Goal: Book appointment/travel/reservation

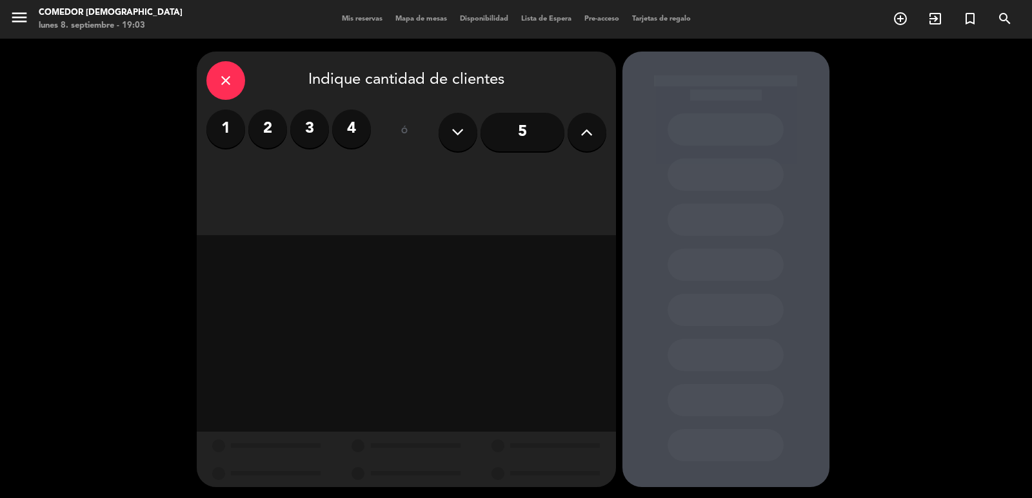
click at [596, 129] on button at bounding box center [586, 132] width 39 height 39
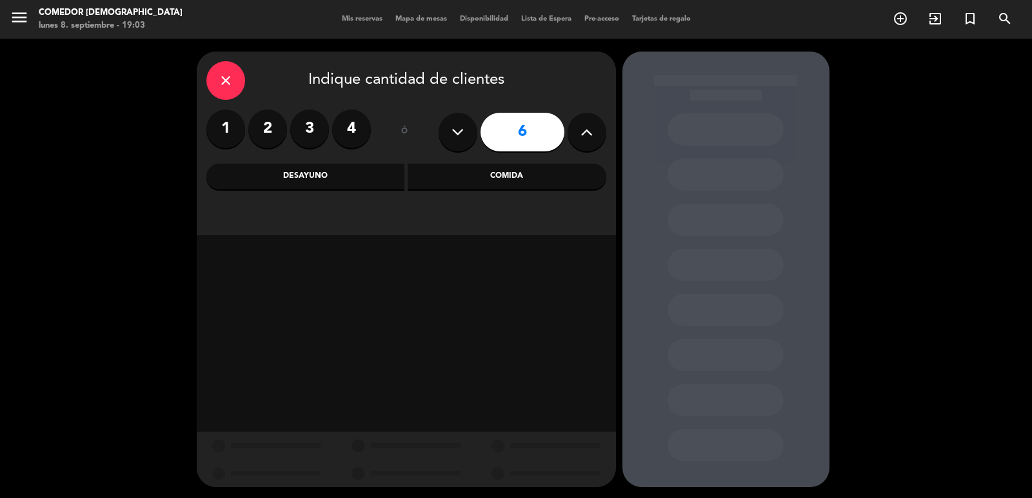
click at [596, 129] on button at bounding box center [586, 132] width 39 height 39
type input "7"
click at [510, 179] on div "Comida" at bounding box center [507, 177] width 199 height 26
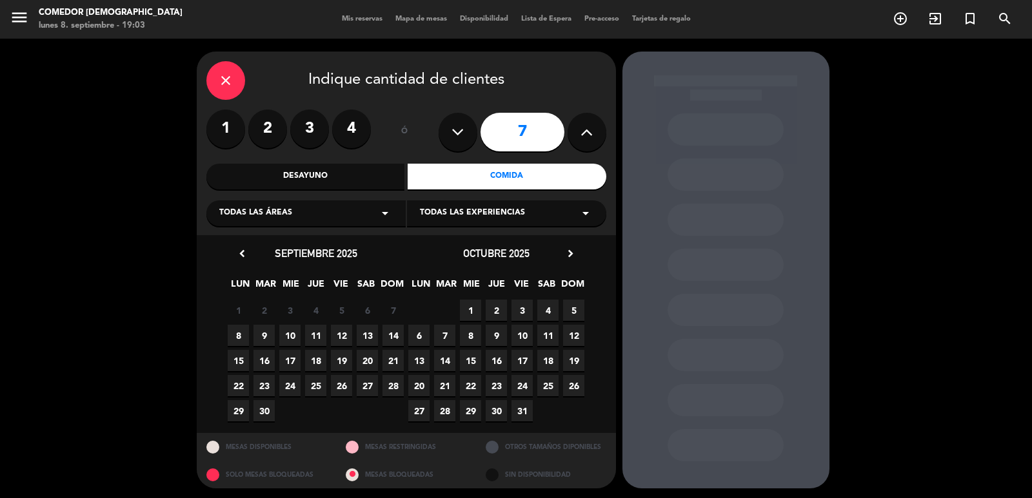
click at [460, 209] on span "Todas las experiencias" at bounding box center [472, 213] width 105 height 13
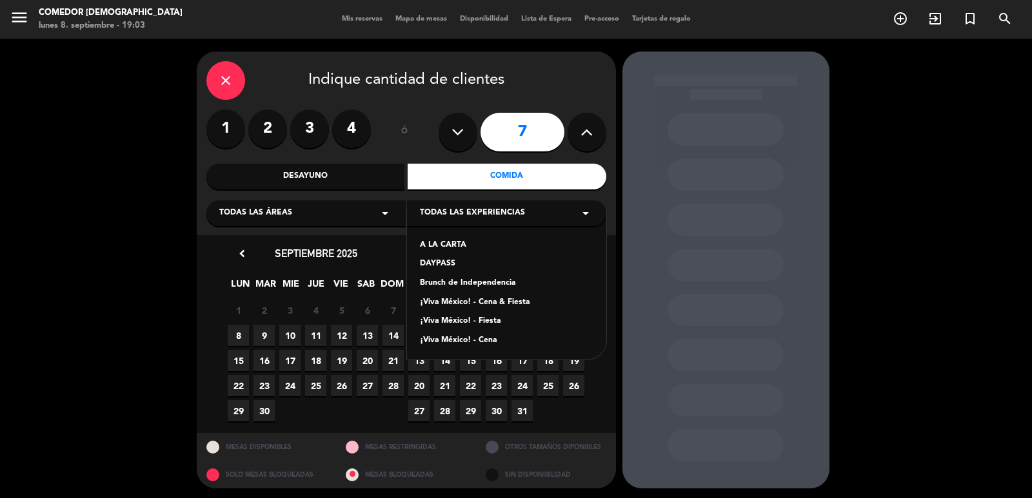
click at [465, 300] on div "¡Viva México! - Cena & Fiesta" at bounding box center [506, 303] width 173 height 13
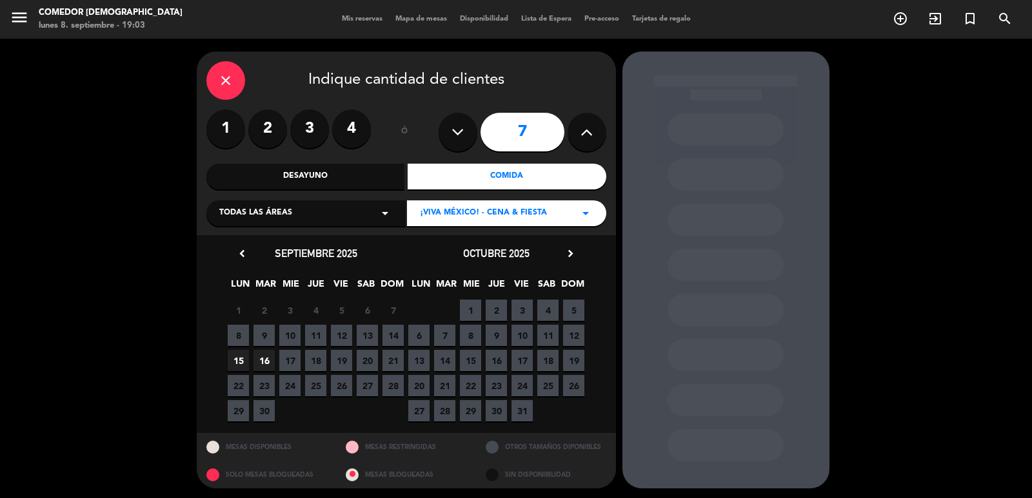
click at [237, 357] on span "15" at bounding box center [238, 360] width 21 height 21
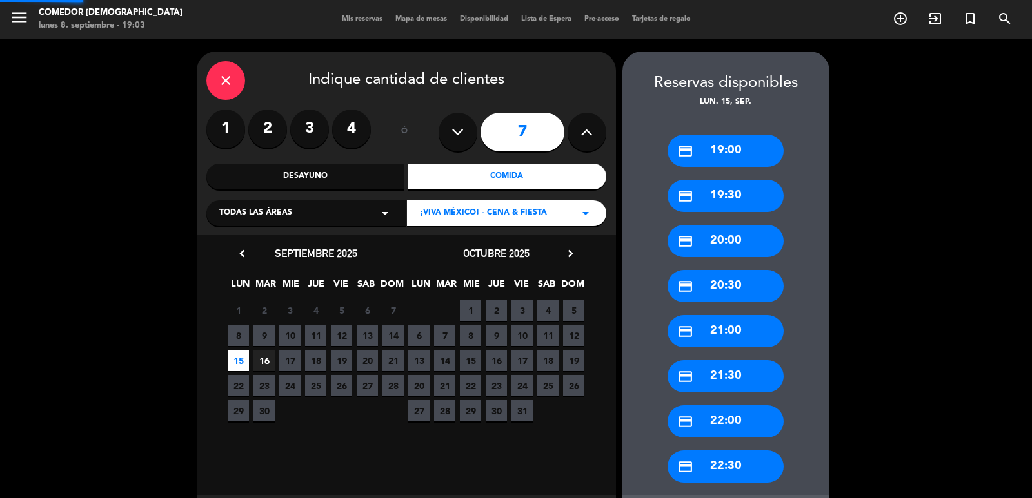
scroll to position [3, 0]
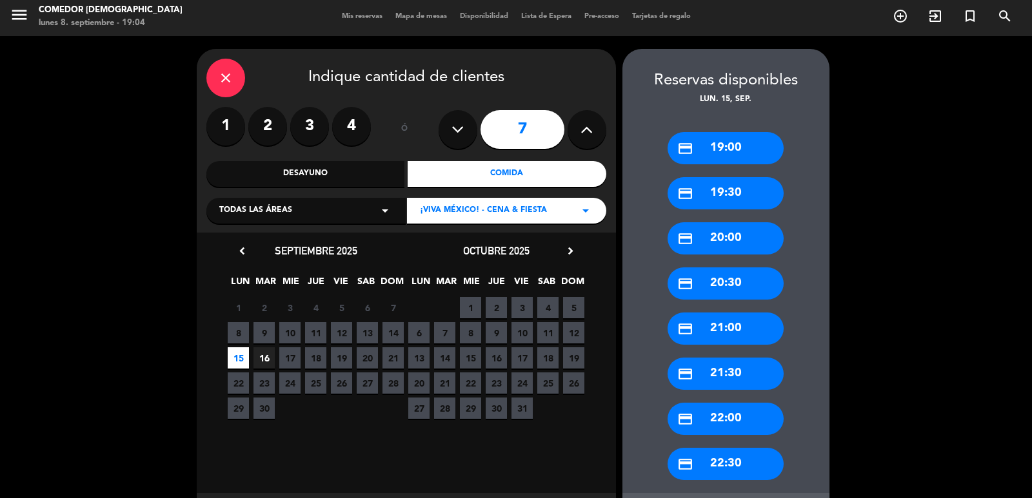
click at [725, 143] on div "credit_card 19:00" at bounding box center [725, 148] width 116 height 32
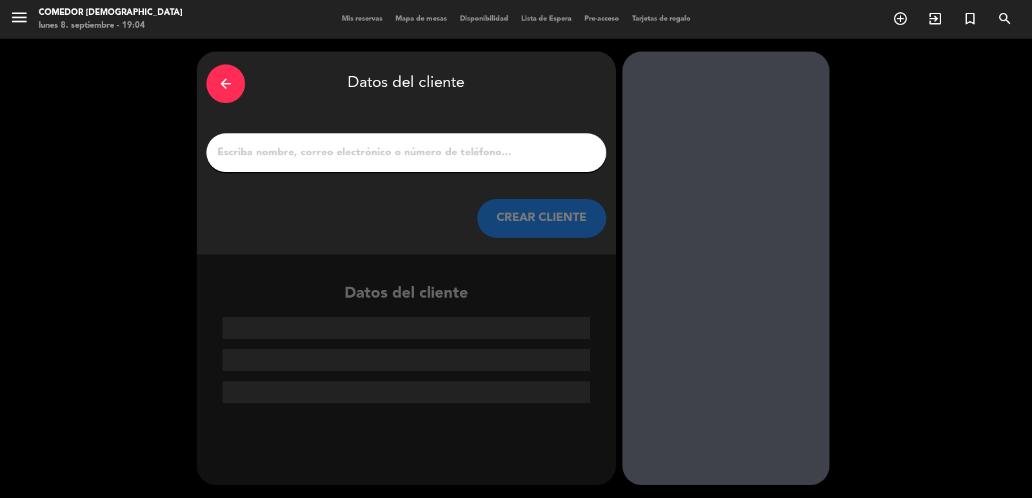
scroll to position [0, 0]
click at [373, 154] on input "1" at bounding box center [406, 153] width 380 height 18
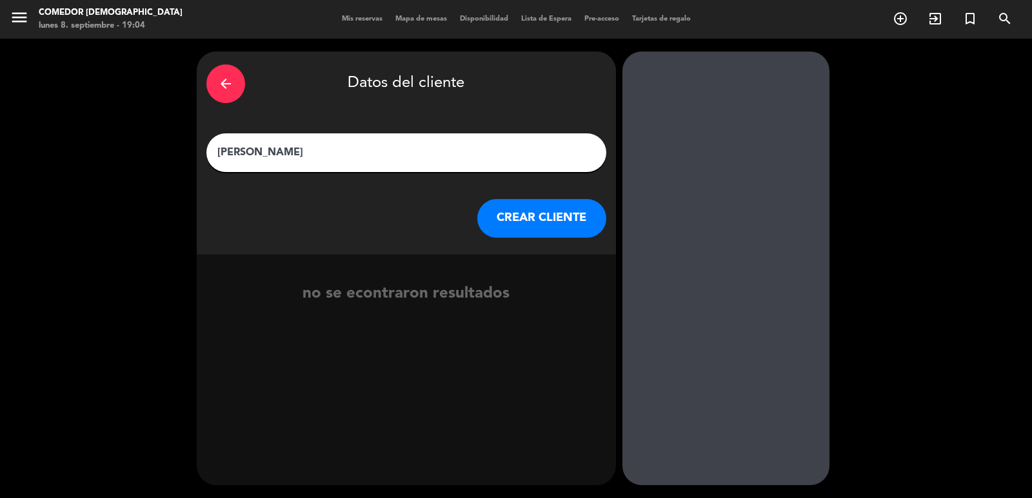
type input "[PERSON_NAME]"
click at [563, 224] on button "CREAR CLIENTE" at bounding box center [541, 218] width 129 height 39
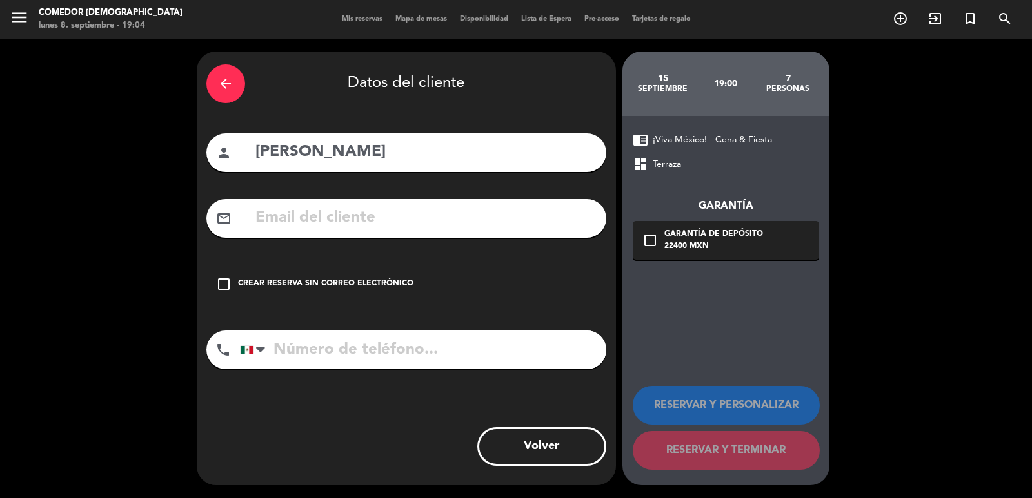
click at [332, 211] on input "text" at bounding box center [425, 218] width 342 height 26
type input "H"
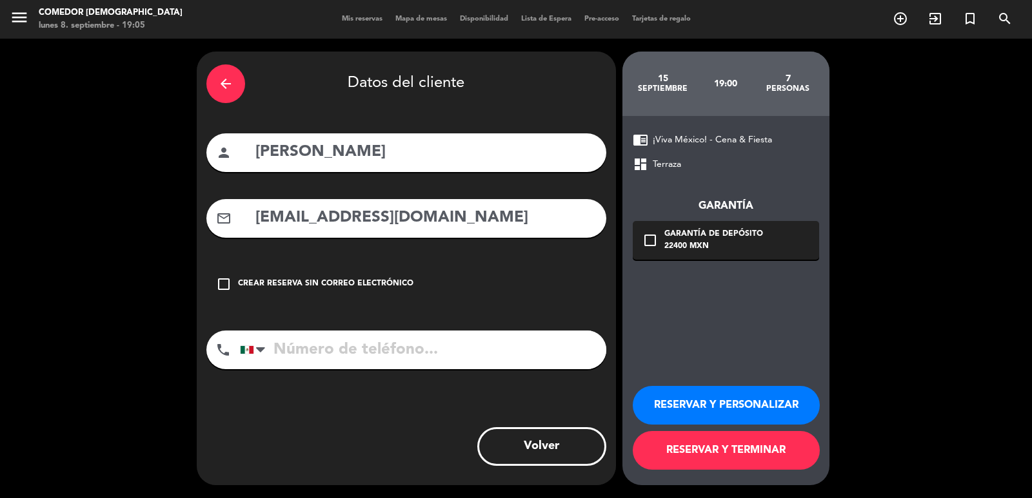
type input "[EMAIL_ADDRESS][DOMAIN_NAME]"
drag, startPoint x: 363, startPoint y: 342, endPoint x: 551, endPoint y: 268, distance: 201.5
click at [363, 342] on input "tel" at bounding box center [423, 350] width 366 height 39
type input "8331078518"
click at [649, 242] on icon "check_box_outline_blank" at bounding box center [649, 240] width 15 height 15
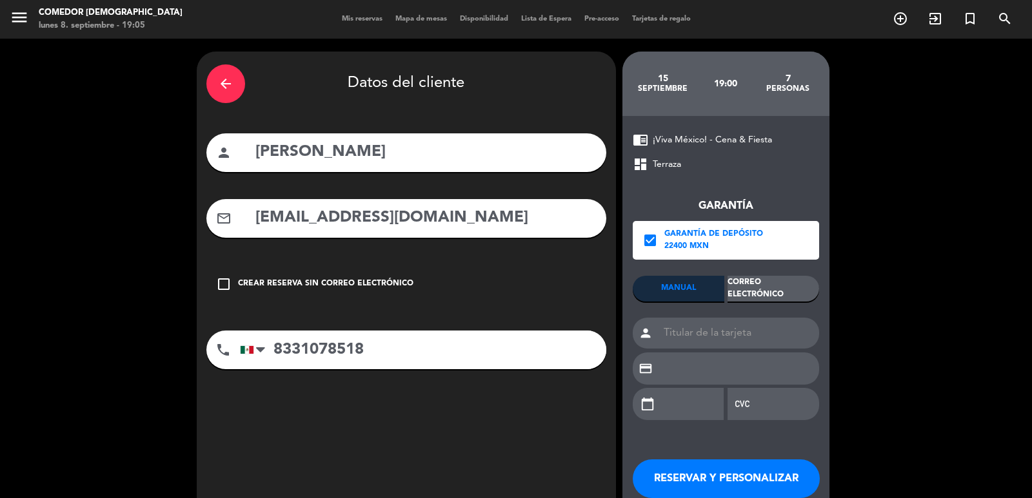
click at [763, 282] on div "Correo Electrónico" at bounding box center [773, 289] width 92 height 26
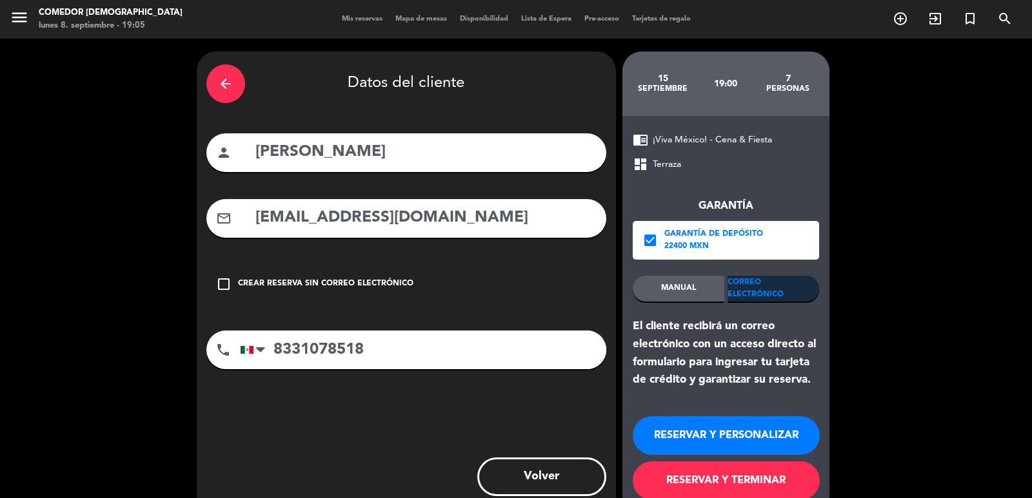
click at [709, 434] on button "RESERVAR Y PERSONALIZAR" at bounding box center [726, 436] width 187 height 39
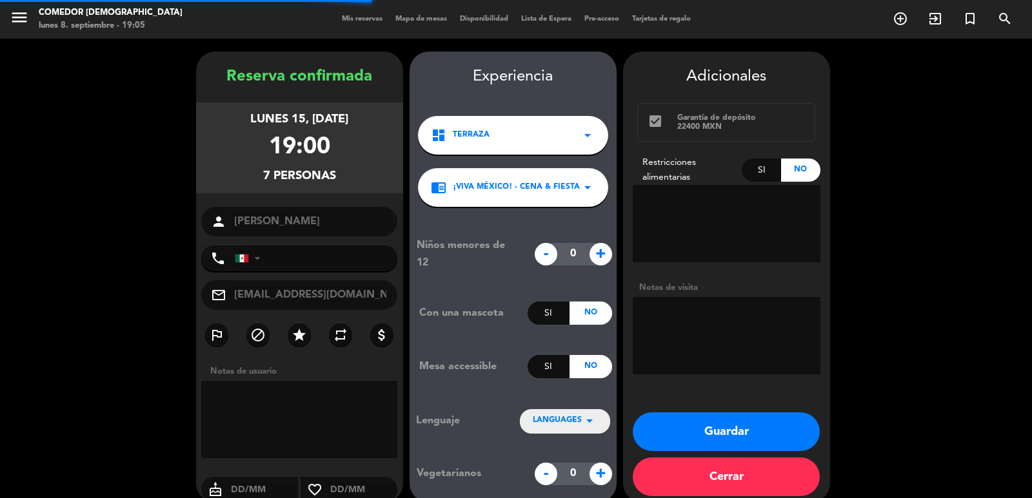
type input "[PHONE_NUMBER]"
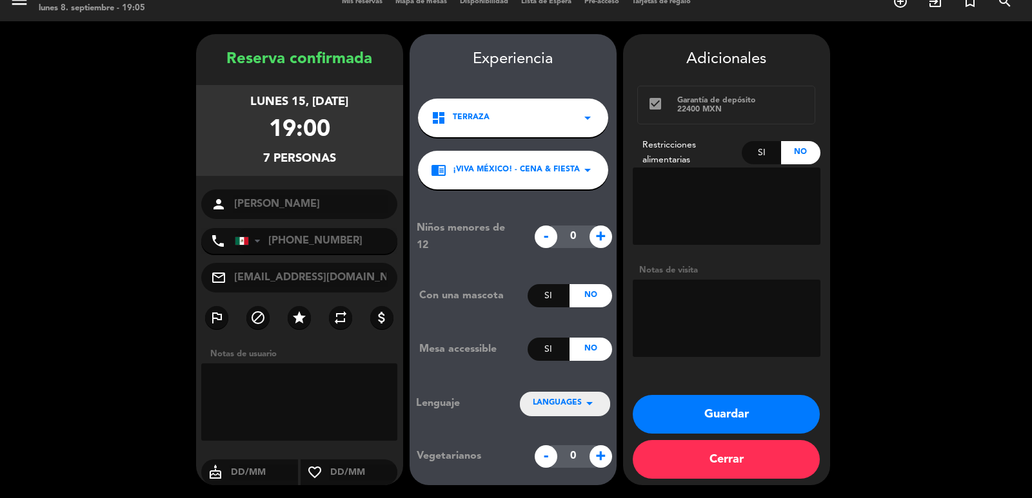
click at [710, 422] on button "Guardar" at bounding box center [726, 414] width 187 height 39
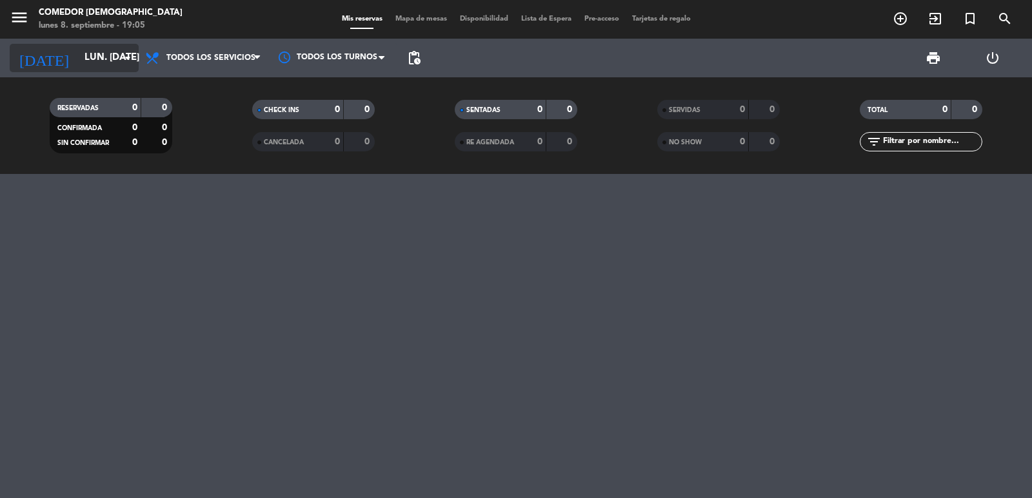
click at [117, 54] on input "lun. [DATE]" at bounding box center [140, 58] width 124 height 25
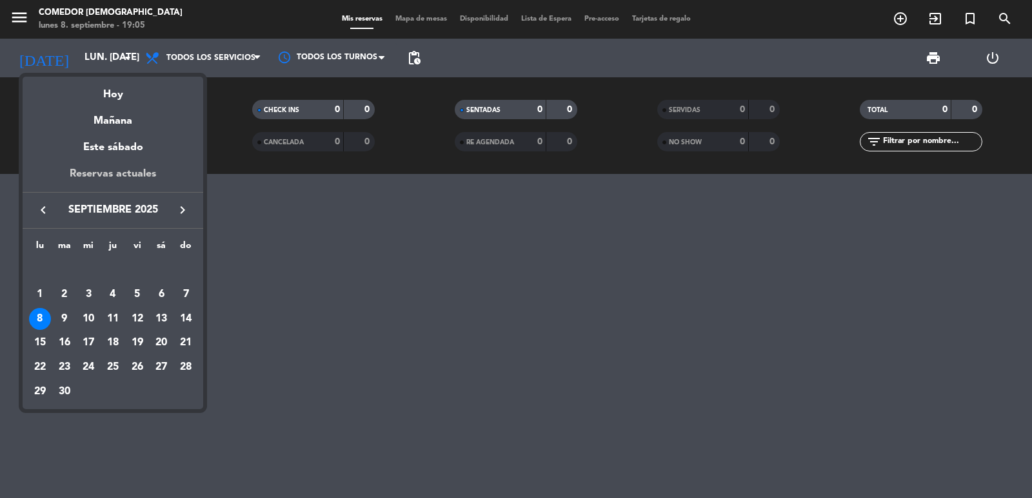
click at [135, 174] on div "Reservas actuales" at bounding box center [113, 179] width 181 height 26
